Goal: Task Accomplishment & Management: Use online tool/utility

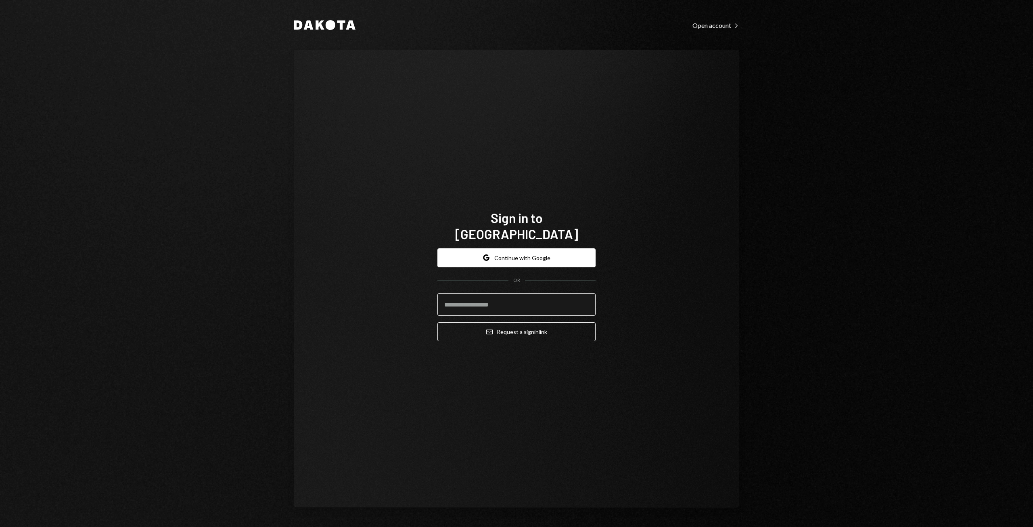
click at [468, 299] on input "email" at bounding box center [517, 304] width 158 height 23
type input "**********"
click at [493, 323] on button "Email Request a sign in link" at bounding box center [517, 331] width 158 height 19
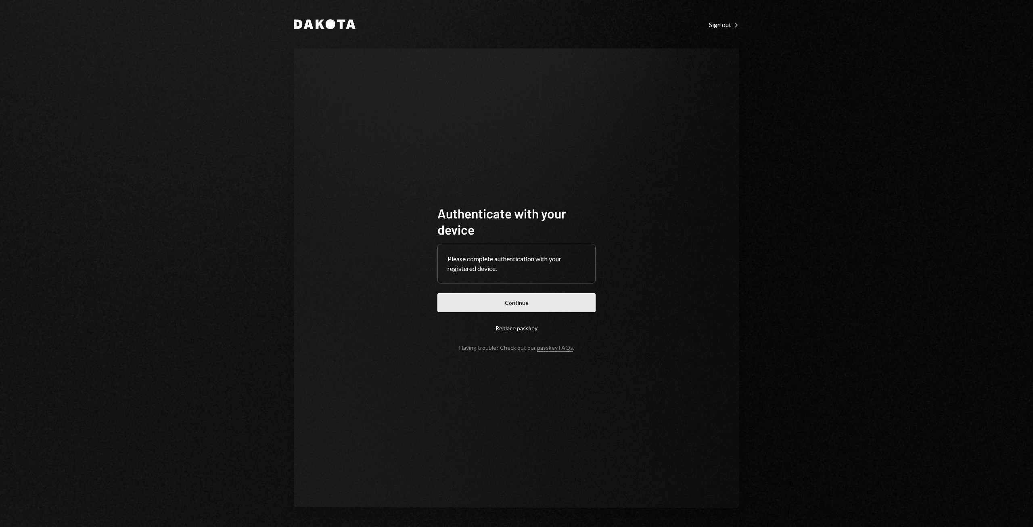
click at [508, 310] on button "Continue" at bounding box center [517, 302] width 158 height 19
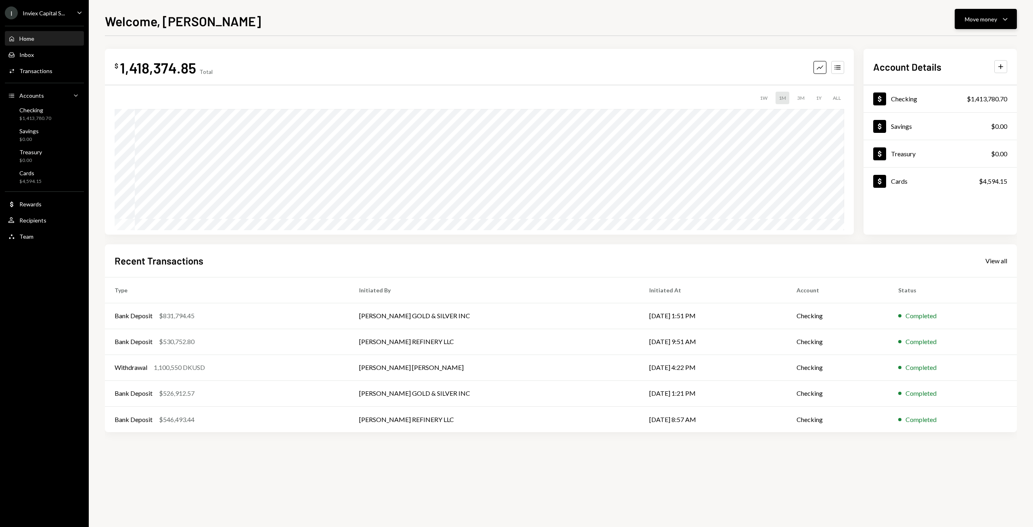
click at [996, 19] on div "Move money" at bounding box center [981, 19] width 32 height 8
click at [943, 49] on div "Withdraw Send" at bounding box center [973, 43] width 81 height 18
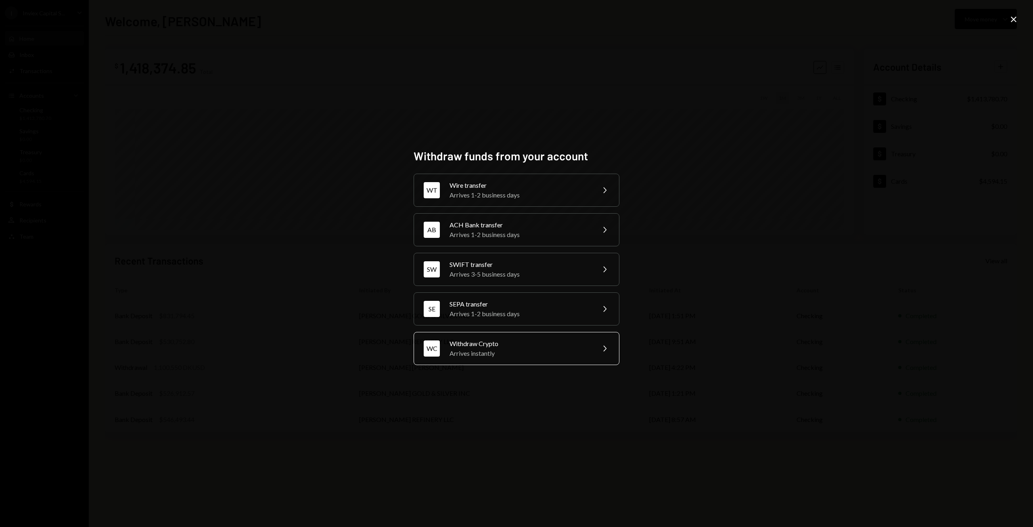
click at [475, 342] on div "Withdraw Crypto" at bounding box center [520, 344] width 140 height 10
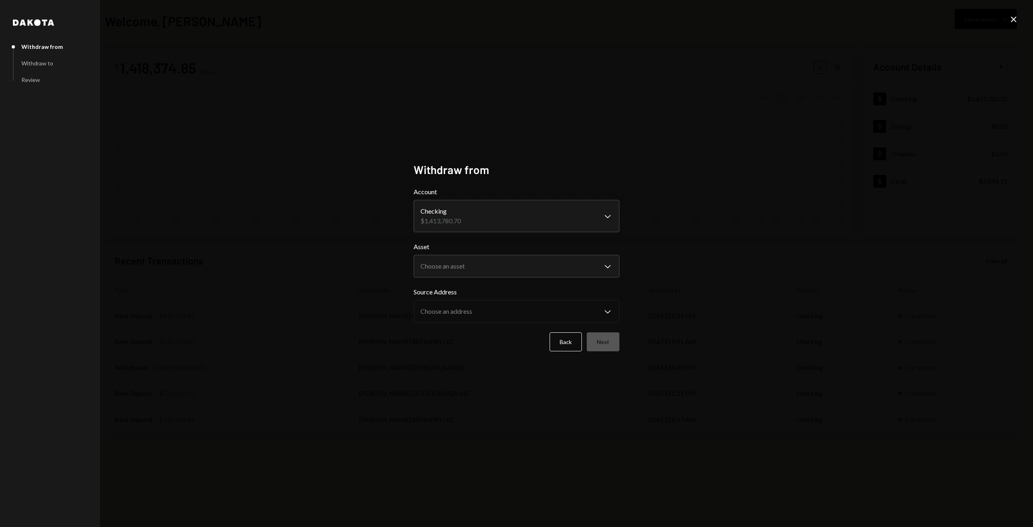
click at [504, 215] on body "I Inviex Capital S... Caret Down Home Home Inbox Inbox Activities Transactions …" at bounding box center [516, 263] width 1033 height 527
click at [467, 258] on body "I Inviex Capital S... Caret Down Home Home Inbox Inbox Activities Transactions …" at bounding box center [516, 263] width 1033 height 527
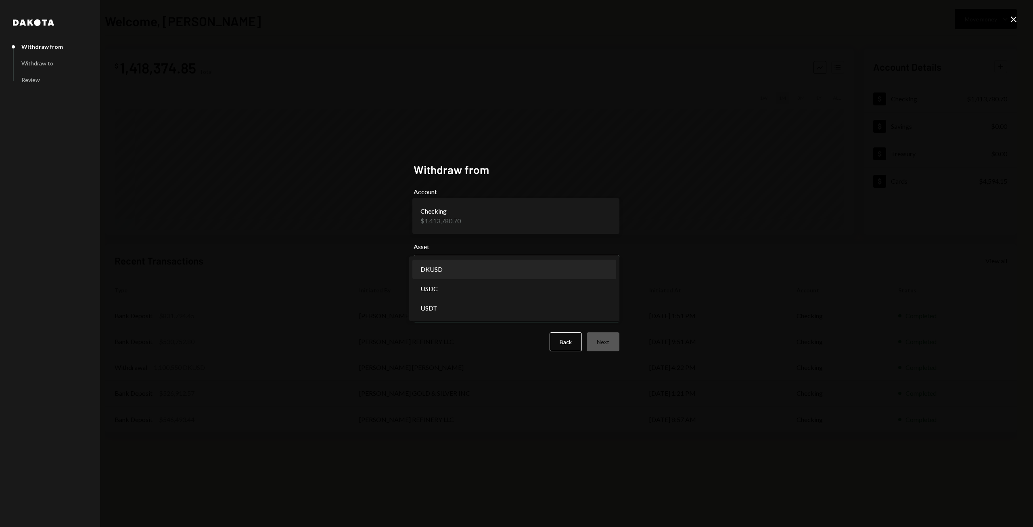
select select "*****"
click at [447, 310] on body "I Inviex Capital S... Caret Down Home Home Inbox Inbox Activities Transactions …" at bounding box center [516, 263] width 1033 height 527
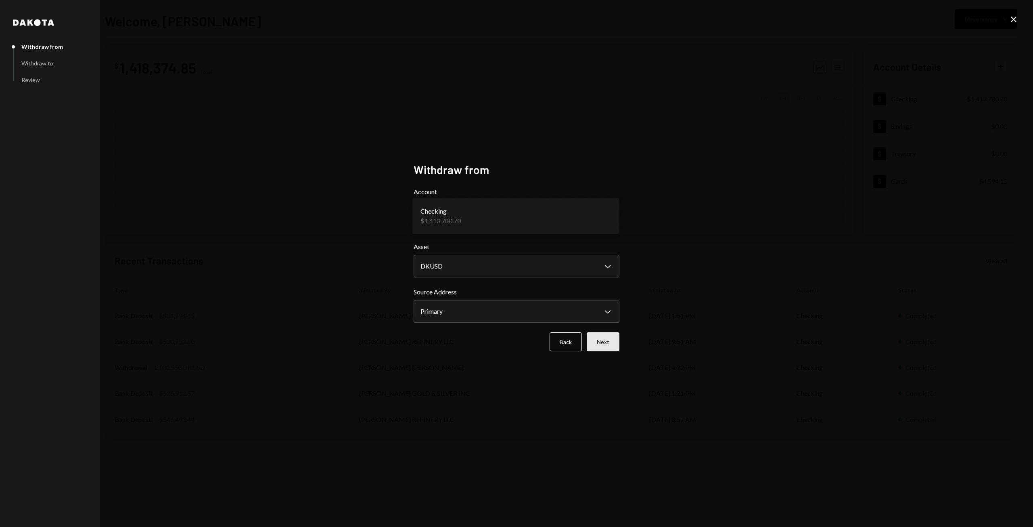
click at [606, 344] on button "Next" at bounding box center [603, 341] width 33 height 19
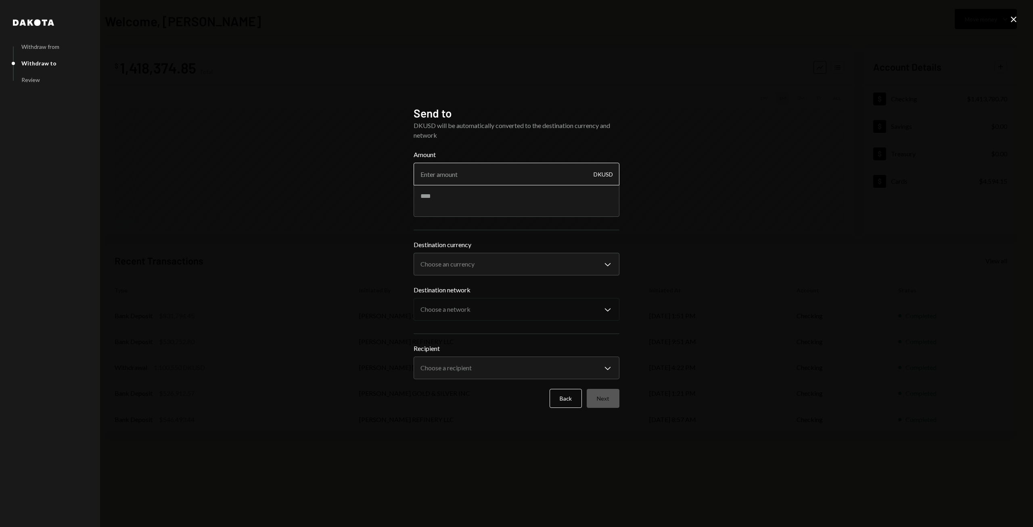
click at [434, 168] on input "Amount" at bounding box center [517, 174] width 206 height 23
type input "1400000"
click at [493, 257] on body "I Inviex Capital S... Caret Down Home Home Inbox Inbox Activities Transactions …" at bounding box center [516, 263] width 1033 height 527
select select "****"
click at [454, 307] on body "I Inviex Capital S... Caret Down Home Home Inbox Inbox Activities Transactions …" at bounding box center [516, 263] width 1033 height 527
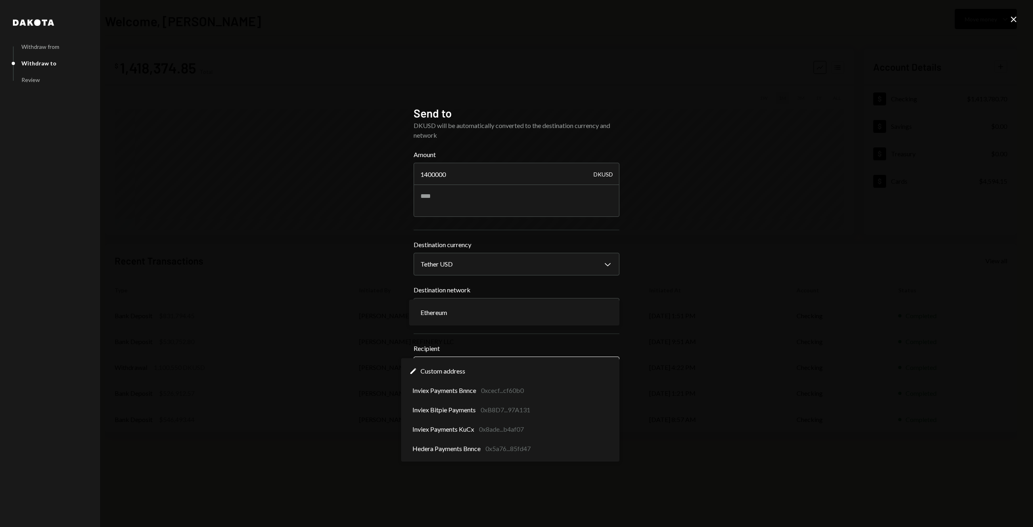
click at [455, 376] on body "I Inviex Capital S... Caret Down Home Home Inbox Inbox Activities Transactions …" at bounding box center [516, 263] width 1033 height 527
select select "**********"
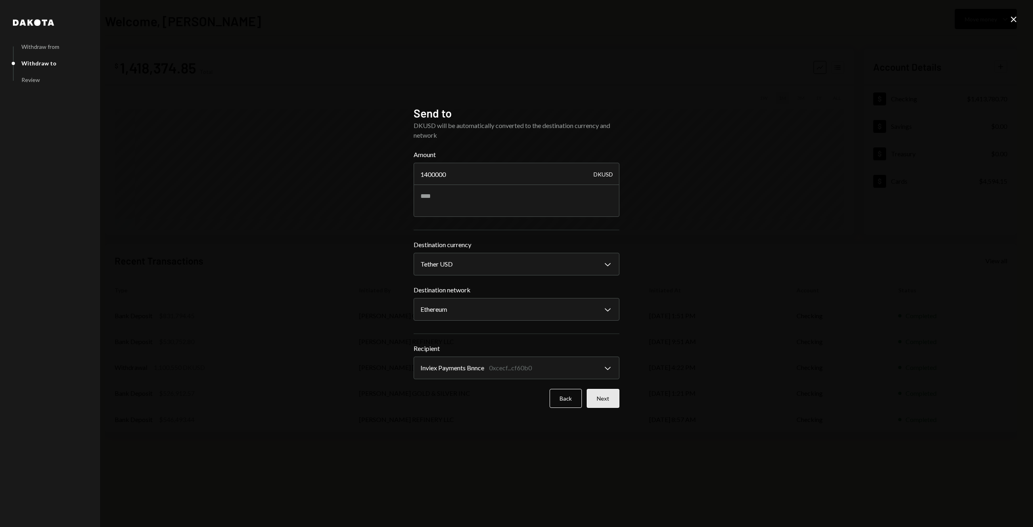
click at [607, 399] on button "Next" at bounding box center [603, 398] width 33 height 19
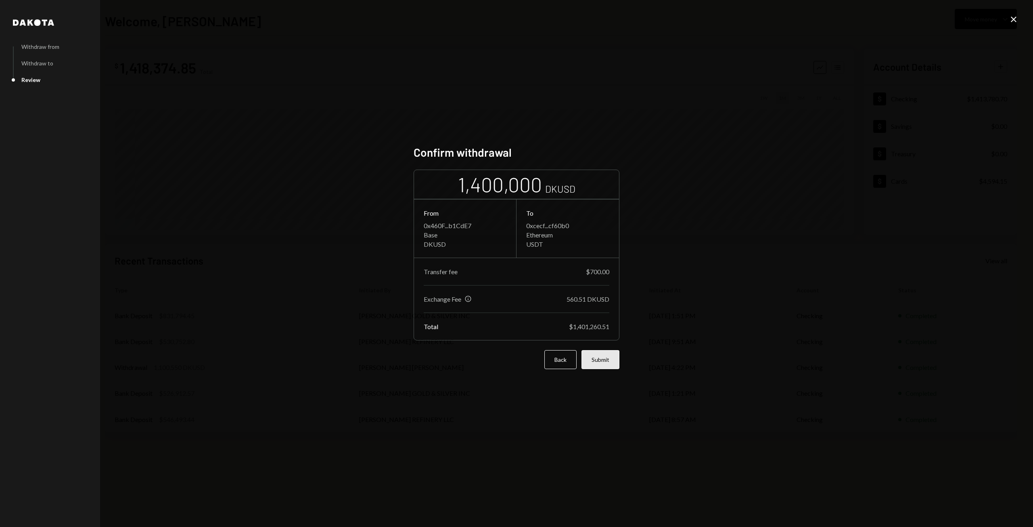
click at [597, 360] on button "Submit" at bounding box center [601, 359] width 38 height 19
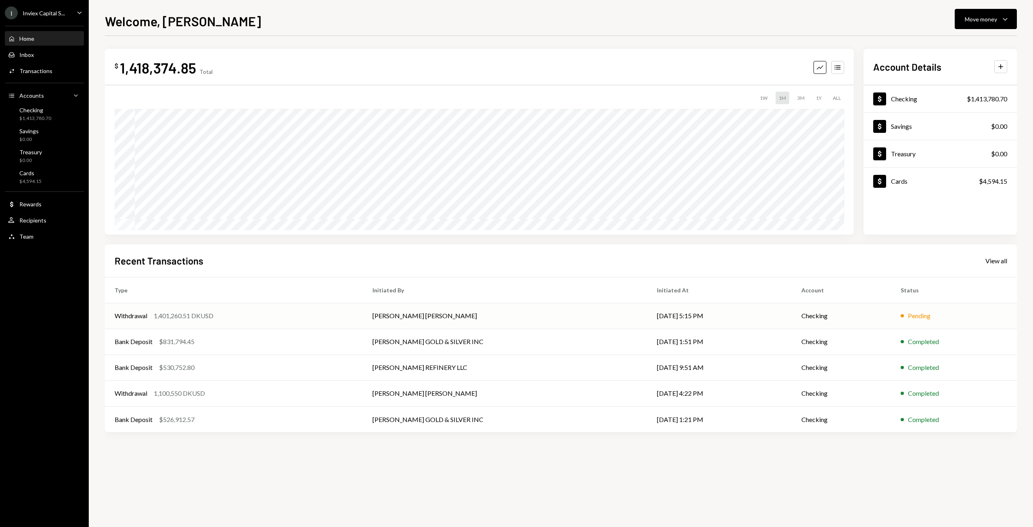
click at [182, 321] on td "Withdrawal 1,401,260.51 DKUSD" at bounding box center [234, 316] width 258 height 26
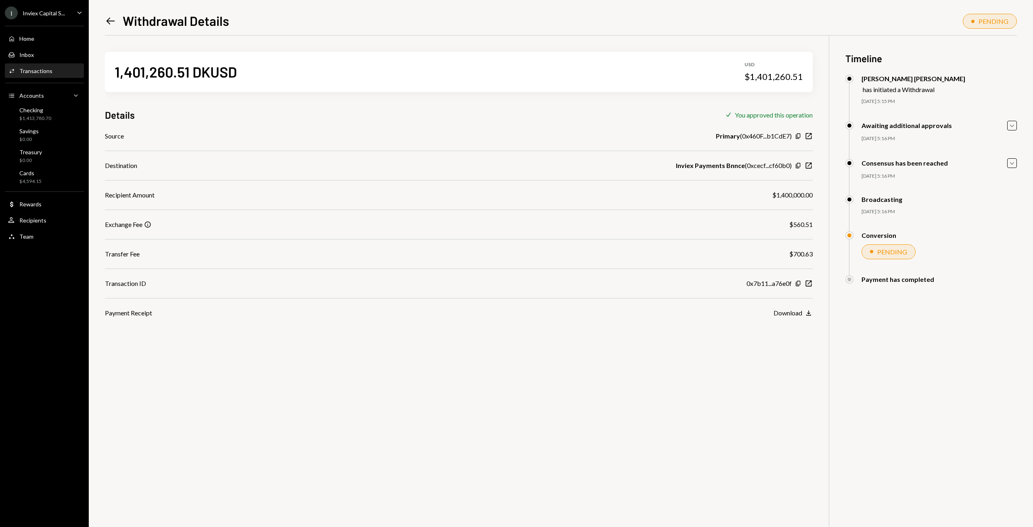
click at [800, 254] on div "$700.63" at bounding box center [801, 254] width 23 height 10
drag, startPoint x: 790, startPoint y: 222, endPoint x: 813, endPoint y: 222, distance: 22.2
click at [813, 222] on div "Exchange Fee Info $560.51" at bounding box center [459, 225] width 708 height 10
click at [29, 38] on div "Home" at bounding box center [26, 38] width 15 height 7
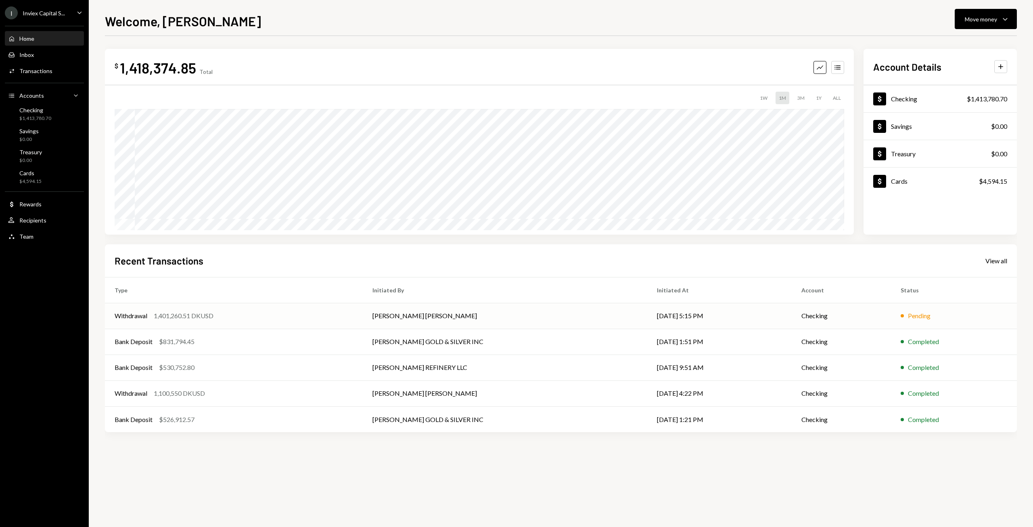
click at [386, 314] on td "[PERSON_NAME] [PERSON_NAME]" at bounding box center [505, 316] width 285 height 26
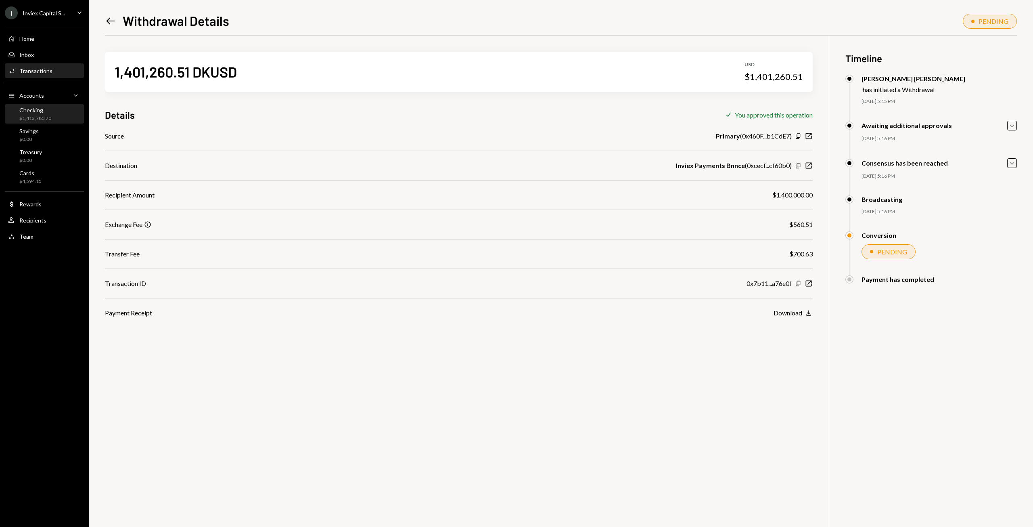
click at [31, 113] on div "Checking $1,413,780.70" at bounding box center [35, 114] width 32 height 15
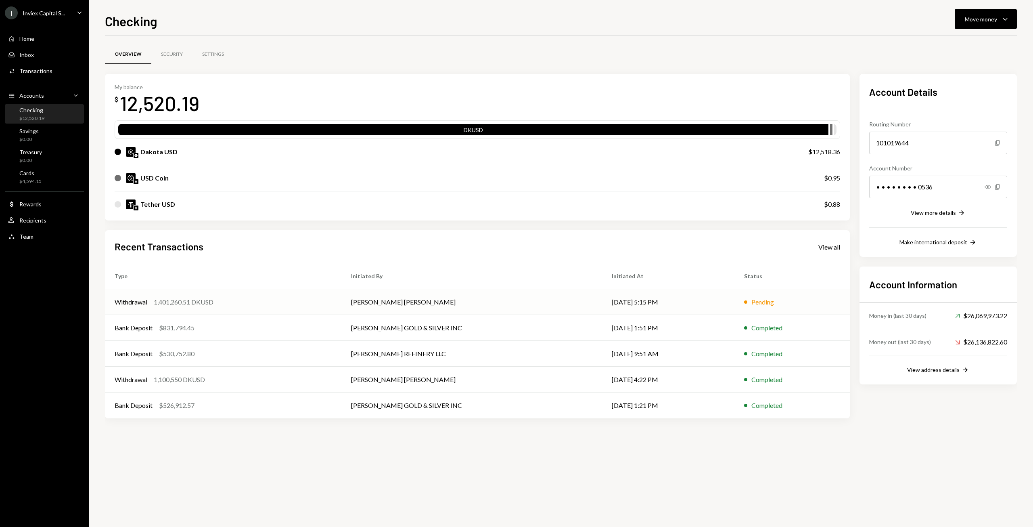
click at [320, 302] on div "Withdrawal 1,401,260.51 DKUSD" at bounding box center [223, 302] width 217 height 10
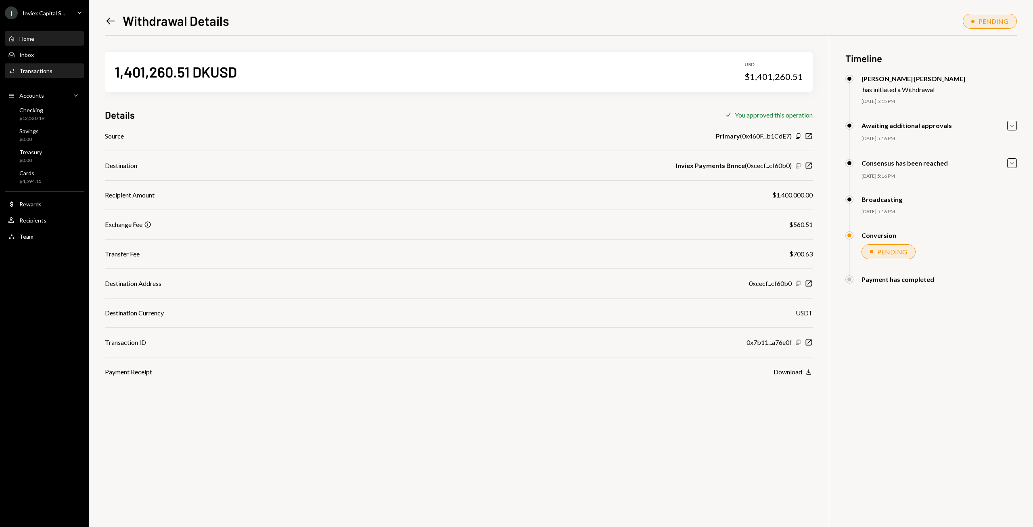
click at [29, 40] on div "Home" at bounding box center [26, 38] width 15 height 7
